Goal: Task Accomplishment & Management: Use online tool/utility

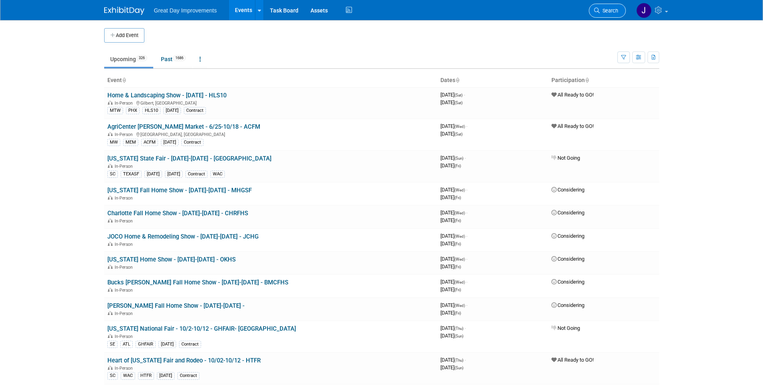
click at [600, 14] on link "Search" at bounding box center [607, 11] width 37 height 14
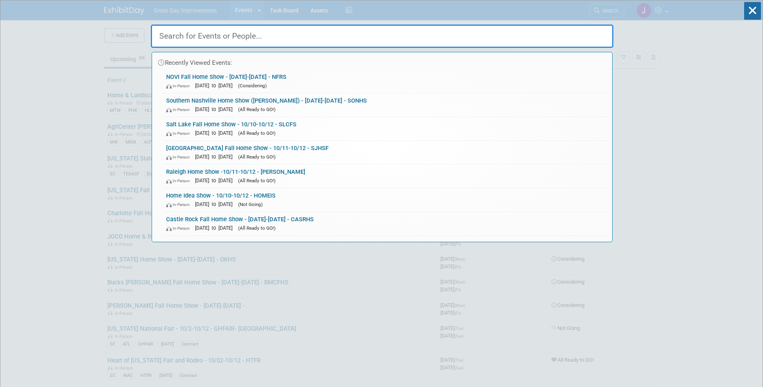
click at [267, 37] on input "text" at bounding box center [382, 36] width 462 height 23
paste input "LFDSHS"
type input "LFDSHS"
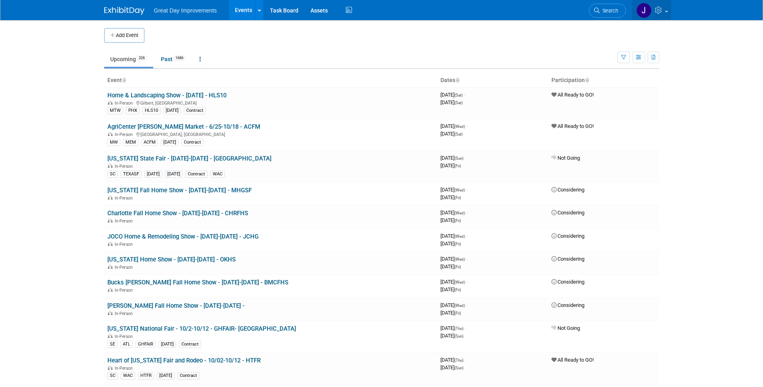
click at [665, 9] on link at bounding box center [651, 10] width 39 height 20
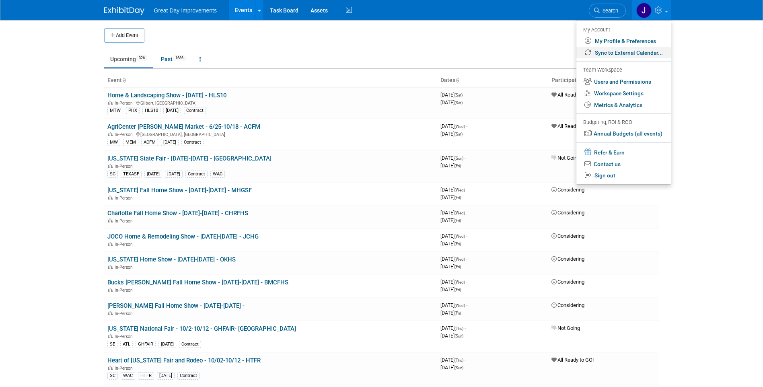
click at [649, 53] on link "Sync to External Calendar..." at bounding box center [623, 53] width 95 height 12
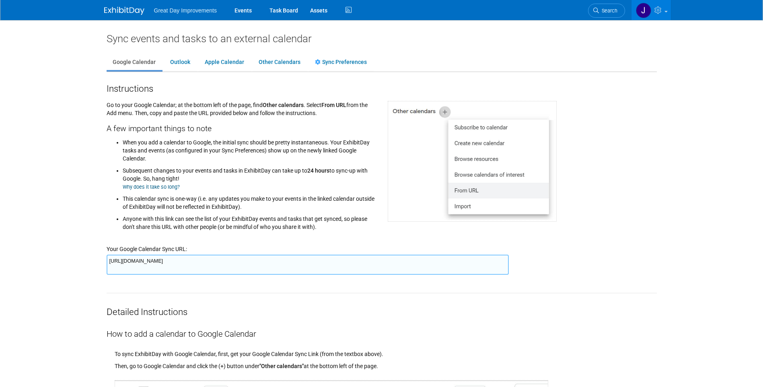
click at [280, 259] on textarea "https://www.exhibitday.com/Sync/iCal/?lt=g&uw=65043&k=e7091e3b-374c-4800-82c1-9…" at bounding box center [308, 265] width 402 height 20
